Goal: Task Accomplishment & Management: Complete application form

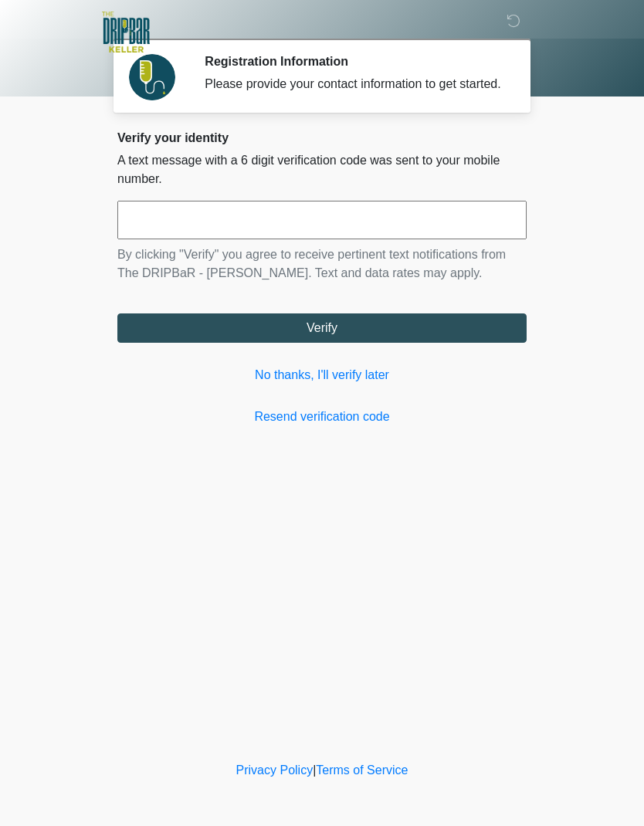
click at [429, 239] on input "text" at bounding box center [321, 220] width 409 height 39
type input "******"
click at [386, 341] on button "Verify" at bounding box center [321, 328] width 409 height 29
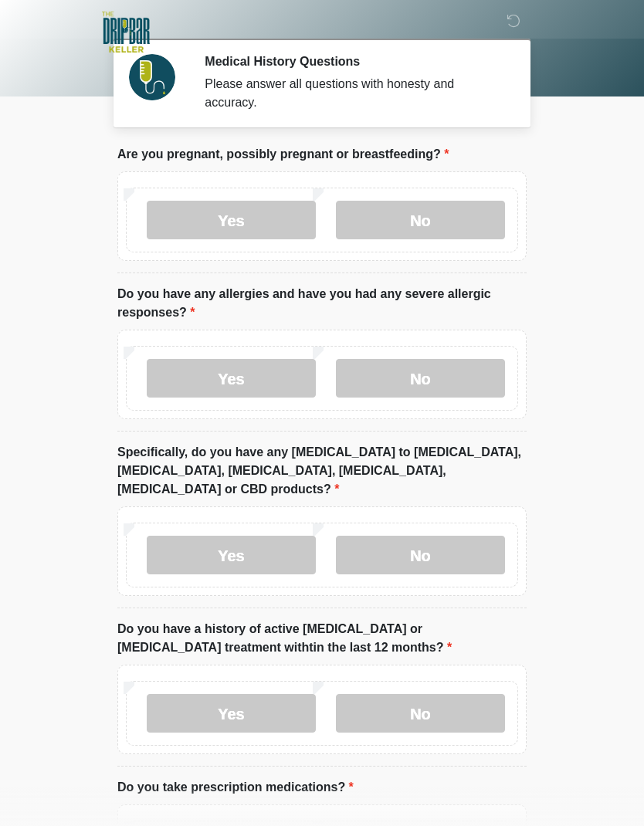
click at [401, 226] on label "No" at bounding box center [420, 220] width 169 height 39
click at [459, 392] on label "No" at bounding box center [420, 378] width 169 height 39
click at [462, 537] on label "No" at bounding box center [420, 555] width 169 height 39
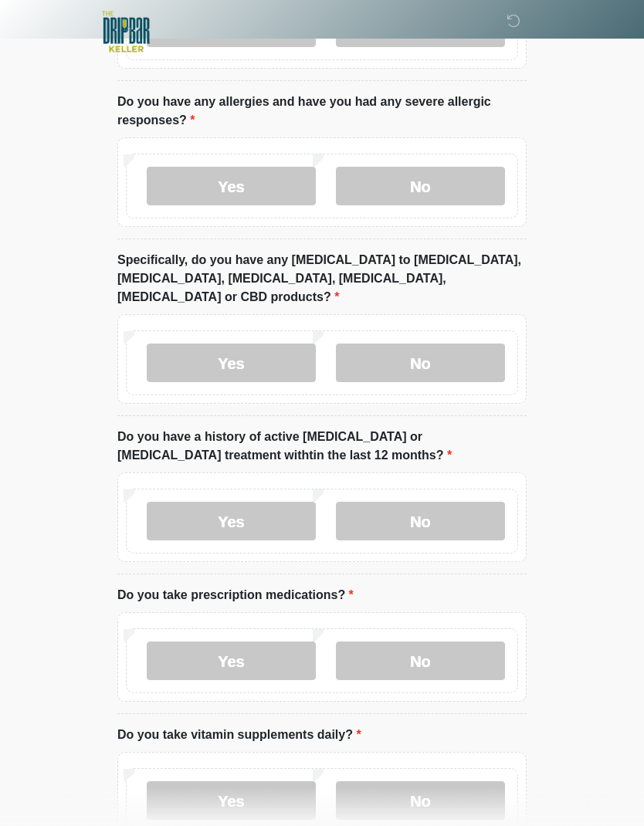
scroll to position [192, 0]
click at [469, 511] on label "No" at bounding box center [420, 521] width 169 height 39
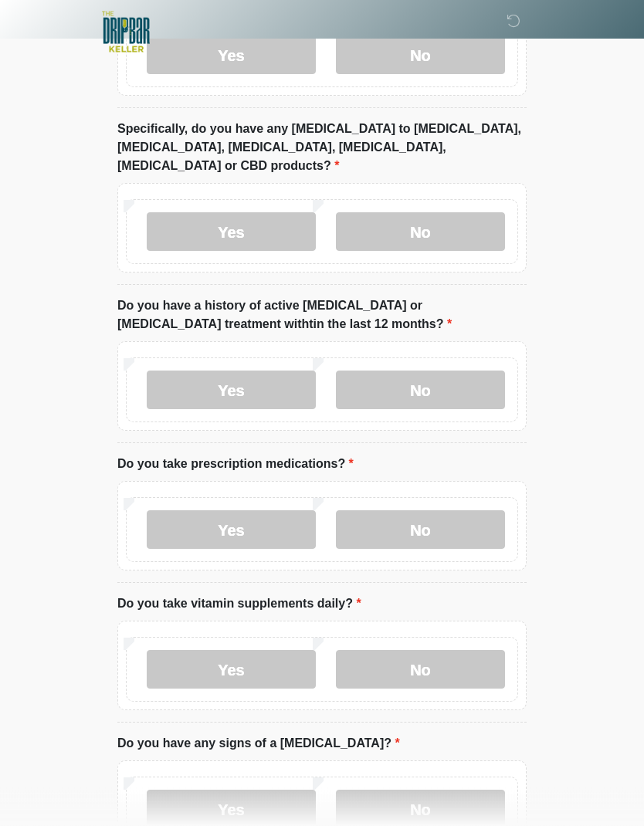
click at [427, 515] on label "No" at bounding box center [420, 530] width 169 height 39
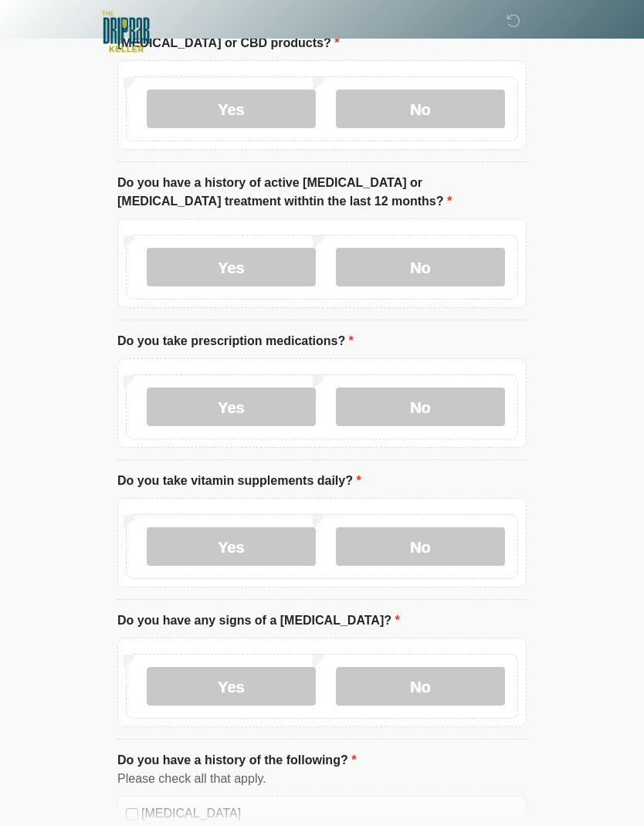
scroll to position [446, 0]
click at [445, 528] on label "No" at bounding box center [420, 547] width 169 height 39
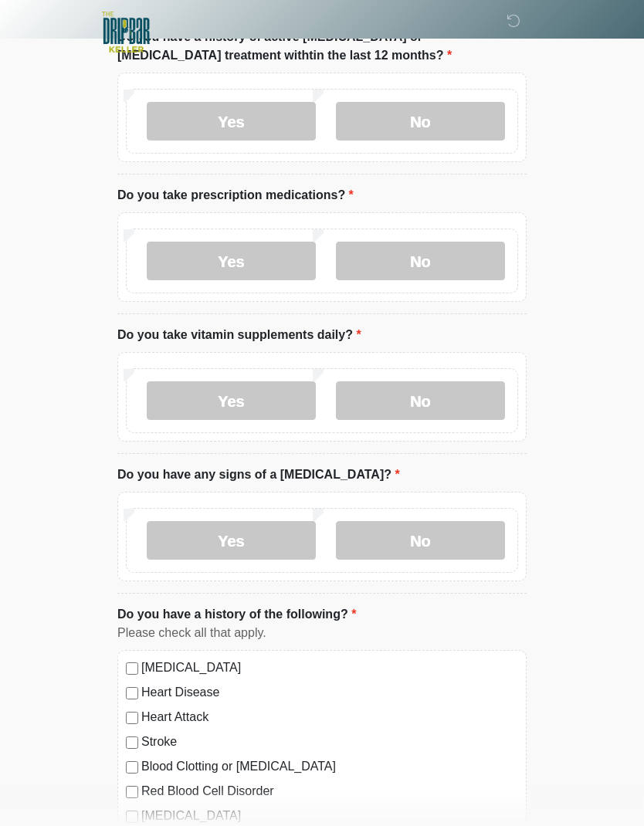
scroll to position [613, 0]
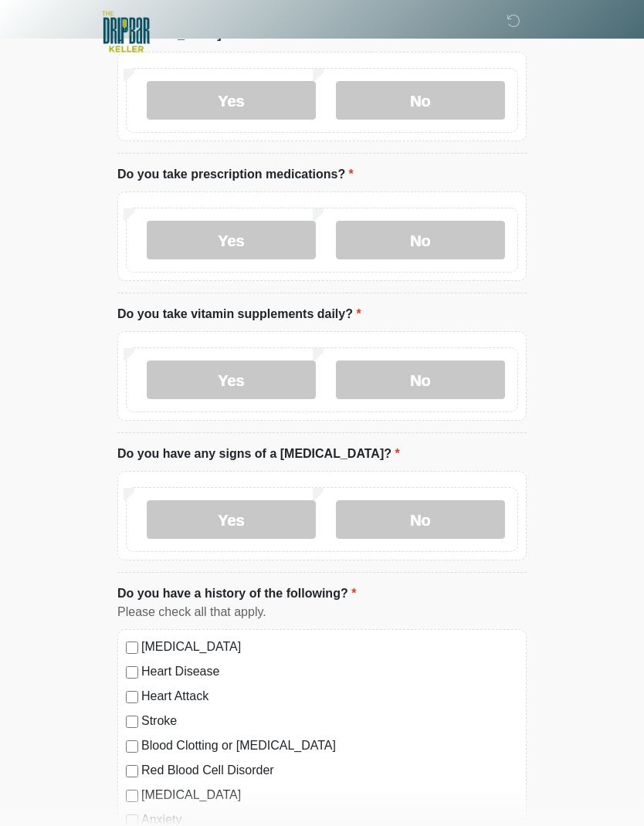
click at [459, 501] on label "No" at bounding box center [420, 520] width 169 height 39
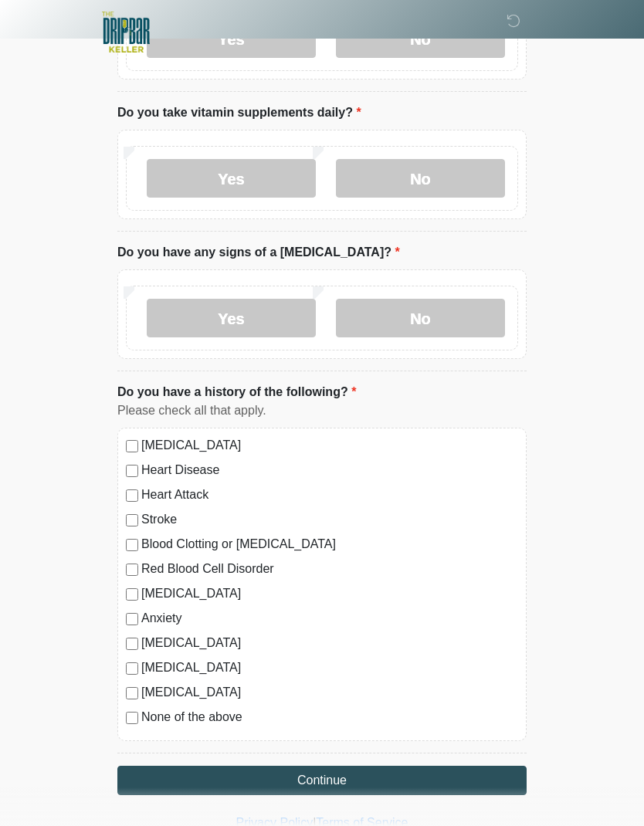
scroll to position [846, 0]
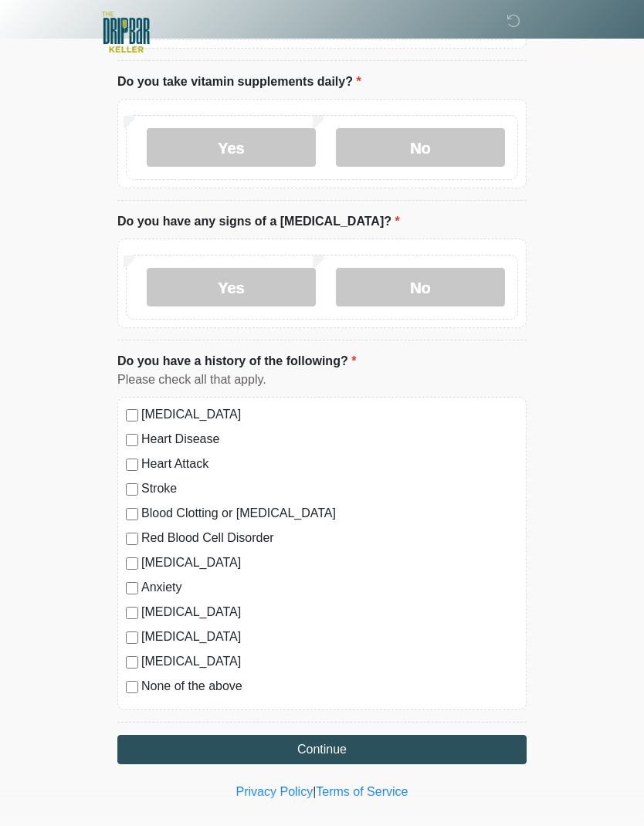
click at [406, 735] on button "Continue" at bounding box center [321, 749] width 409 height 29
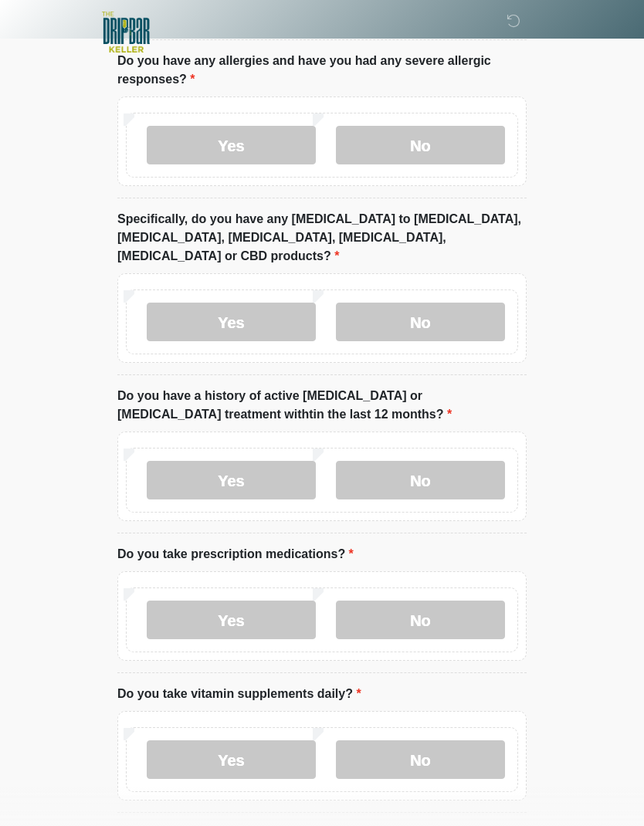
scroll to position [0, 0]
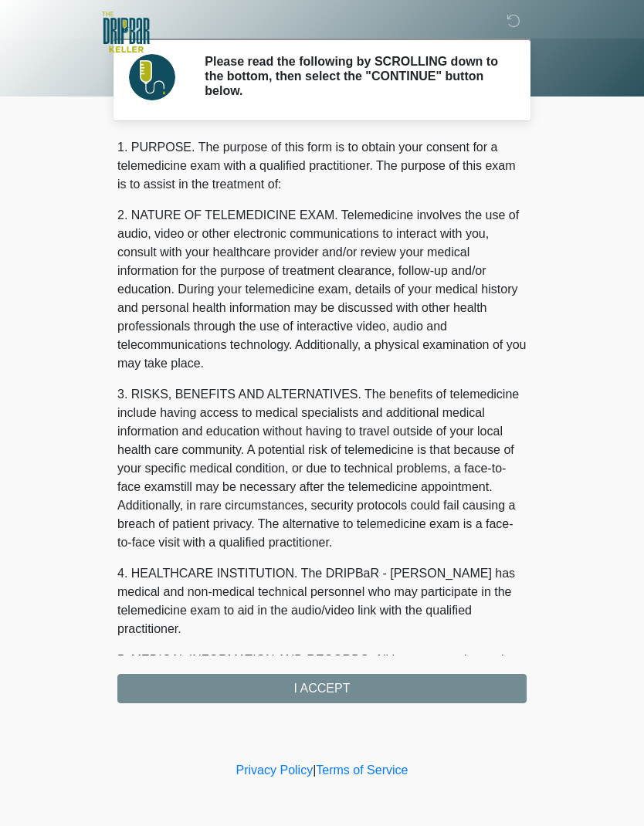
click at [420, 688] on div "1. PURPOSE. The purpose of this form is to obtain your consent for a telemedici…" at bounding box center [321, 420] width 409 height 565
click at [409, 685] on div "1. PURPOSE. The purpose of this form is to obtain your consent for a telemedici…" at bounding box center [321, 420] width 409 height 565
click at [351, 691] on div "1. PURPOSE. The purpose of this form is to obtain your consent for a telemedici…" at bounding box center [321, 420] width 409 height 565
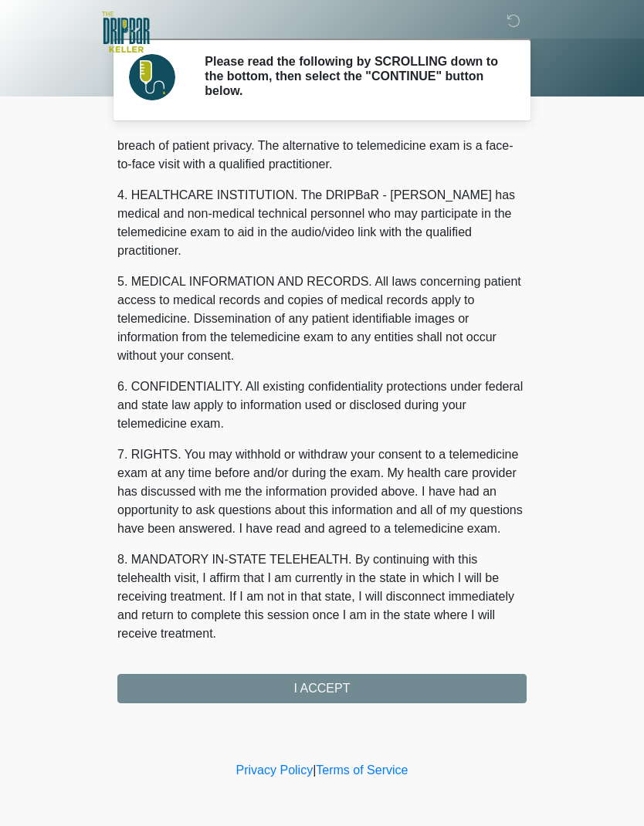
scroll to position [378, 0]
click at [379, 687] on button "I ACCEPT" at bounding box center [321, 688] width 409 height 29
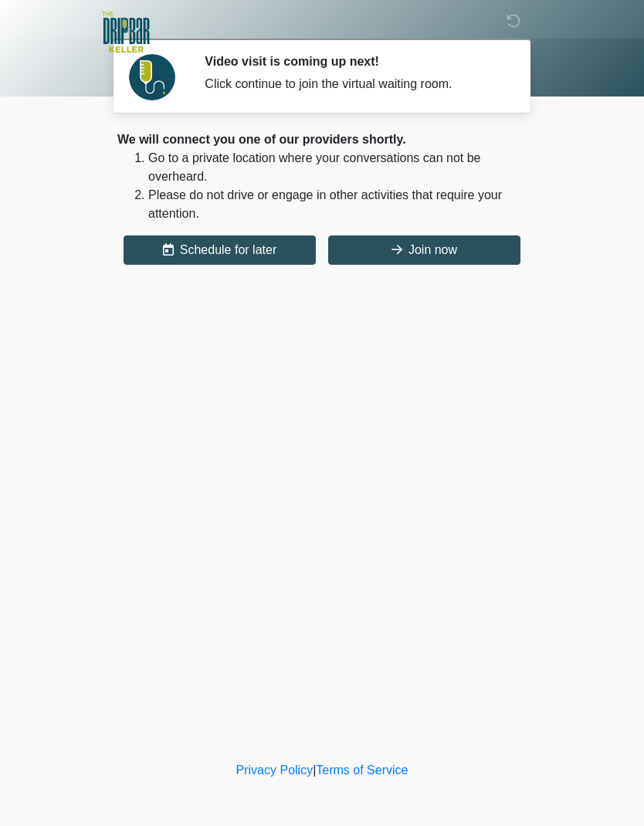
click at [452, 246] on button "Join now" at bounding box center [424, 250] width 192 height 29
